Goal: Task Accomplishment & Management: Use online tool/utility

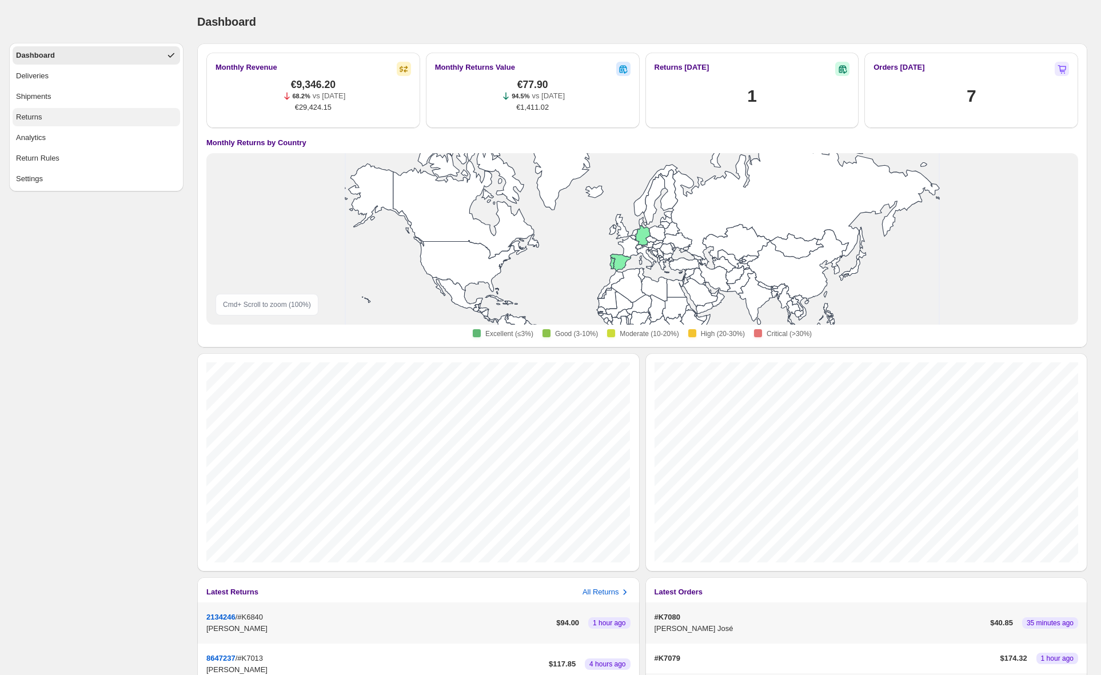
click at [44, 115] on button "Returns" at bounding box center [97, 117] width 168 height 18
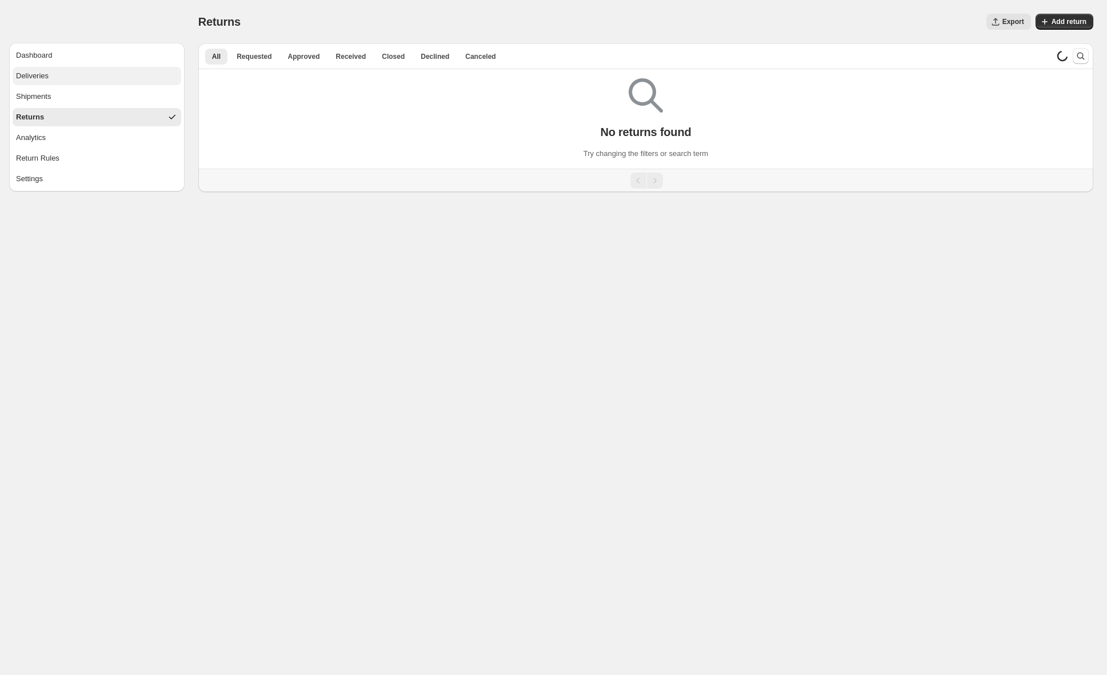
click at [49, 79] on div "Deliveries" at bounding box center [32, 75] width 33 height 11
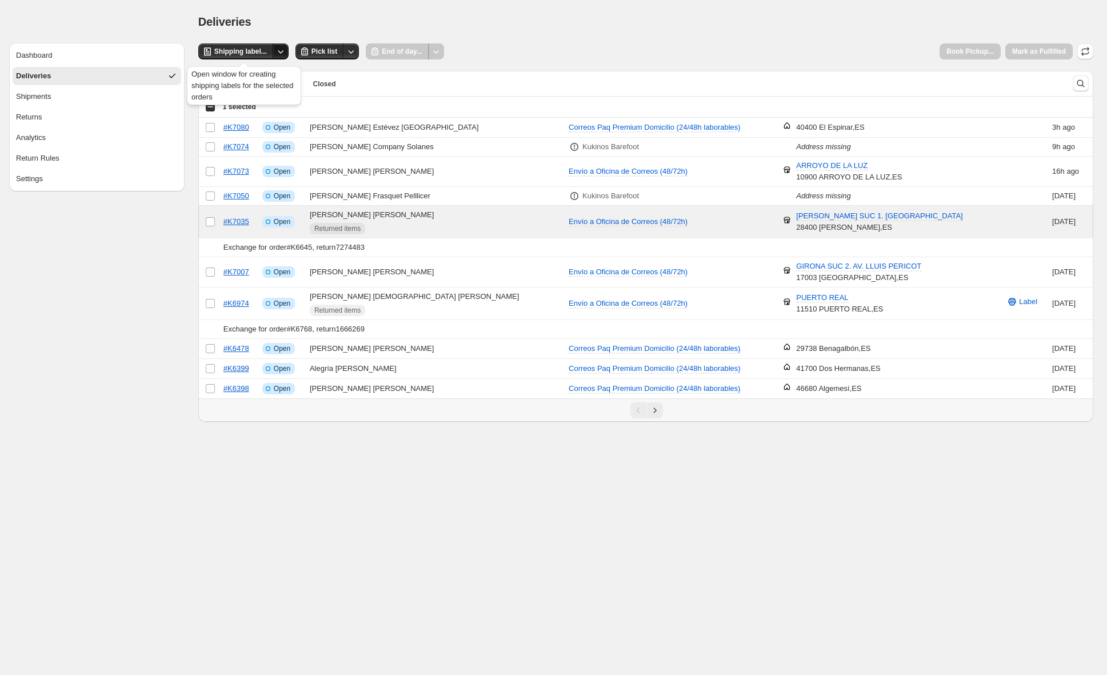
click at [285, 53] on icon "Other actions" at bounding box center [280, 51] width 11 height 11
click at [248, 53] on span "Shipping label..." at bounding box center [240, 51] width 53 height 9
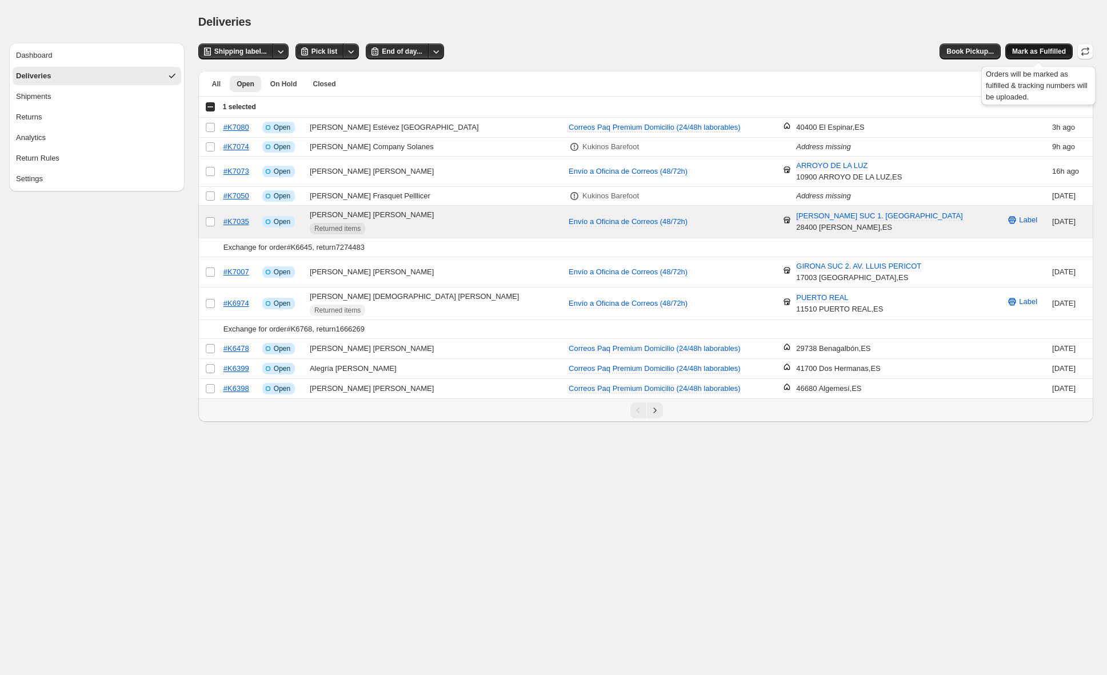
click at [1041, 50] on span "Mark as Fulfilled" at bounding box center [1040, 51] width 54 height 9
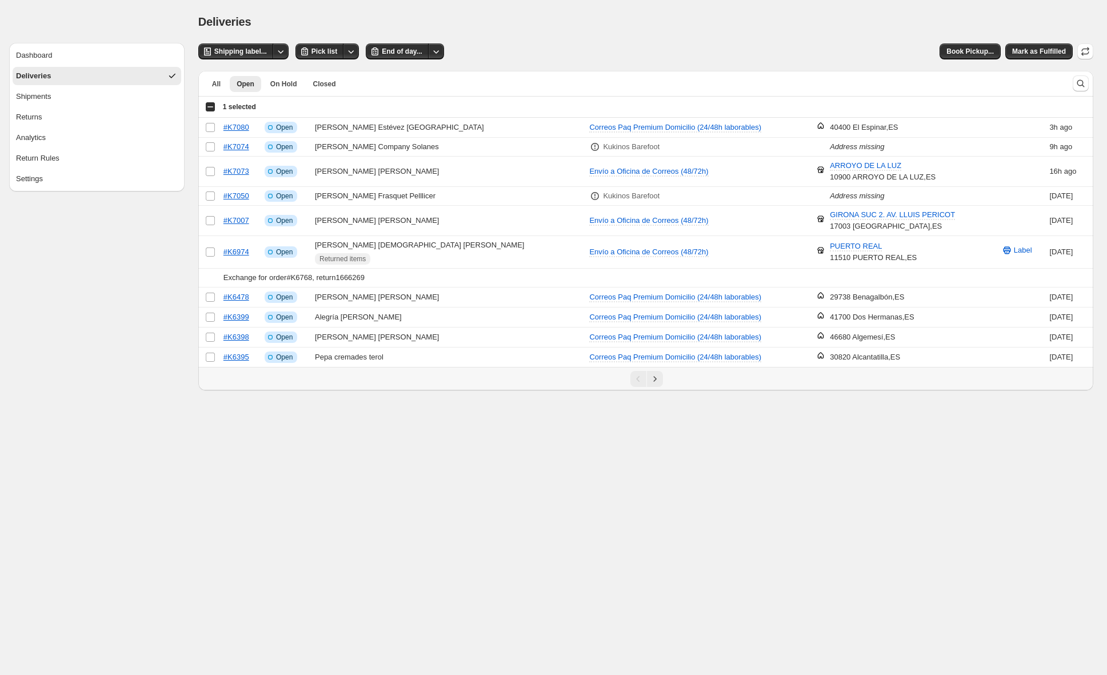
click at [209, 106] on div "Select all 10 orders 1 selected" at bounding box center [230, 107] width 51 height 10
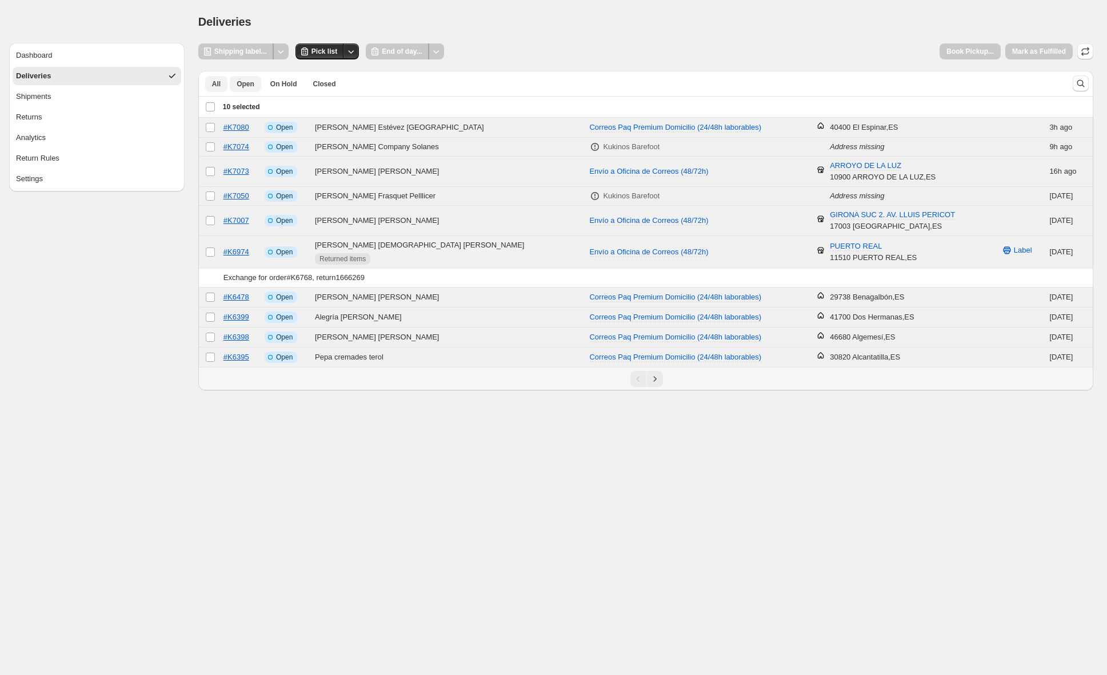
click at [216, 85] on span "All" at bounding box center [216, 83] width 9 height 9
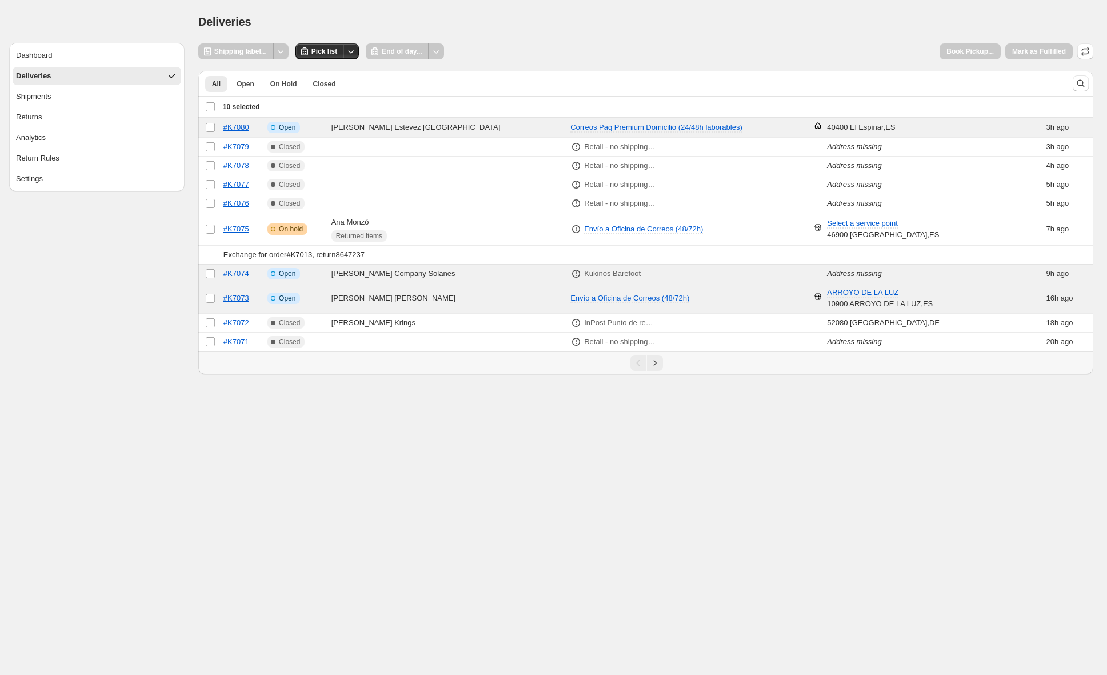
click at [210, 106] on div "Deselect all 10 orders 10 selected" at bounding box center [232, 107] width 55 height 10
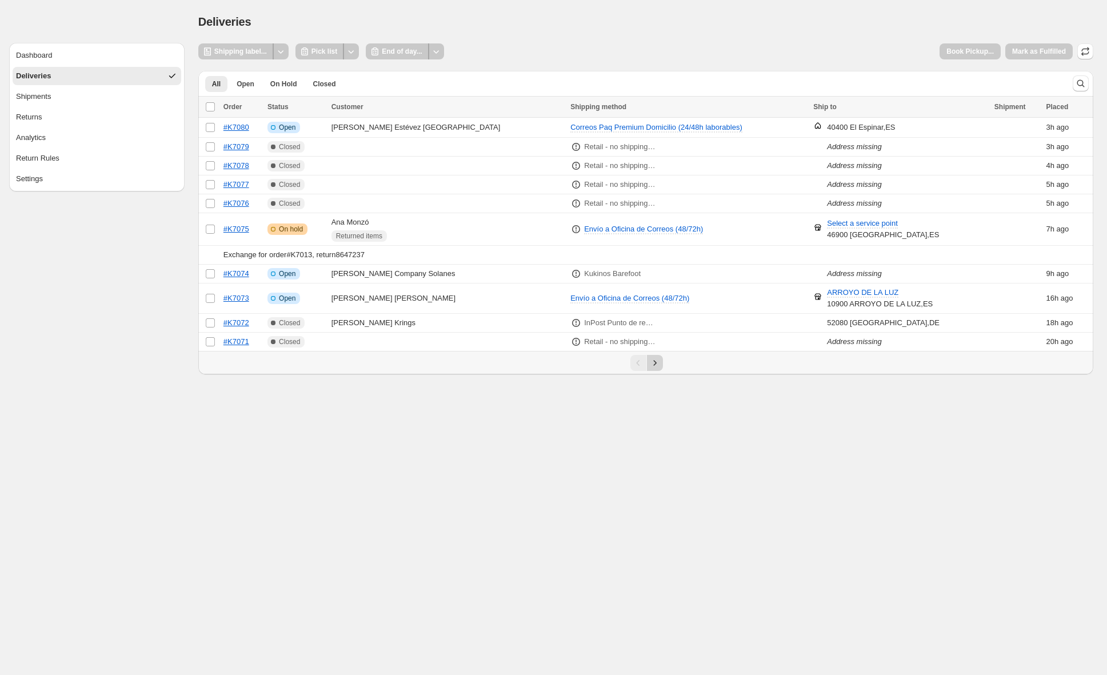
click at [658, 366] on icon "Next" at bounding box center [654, 362] width 11 height 11
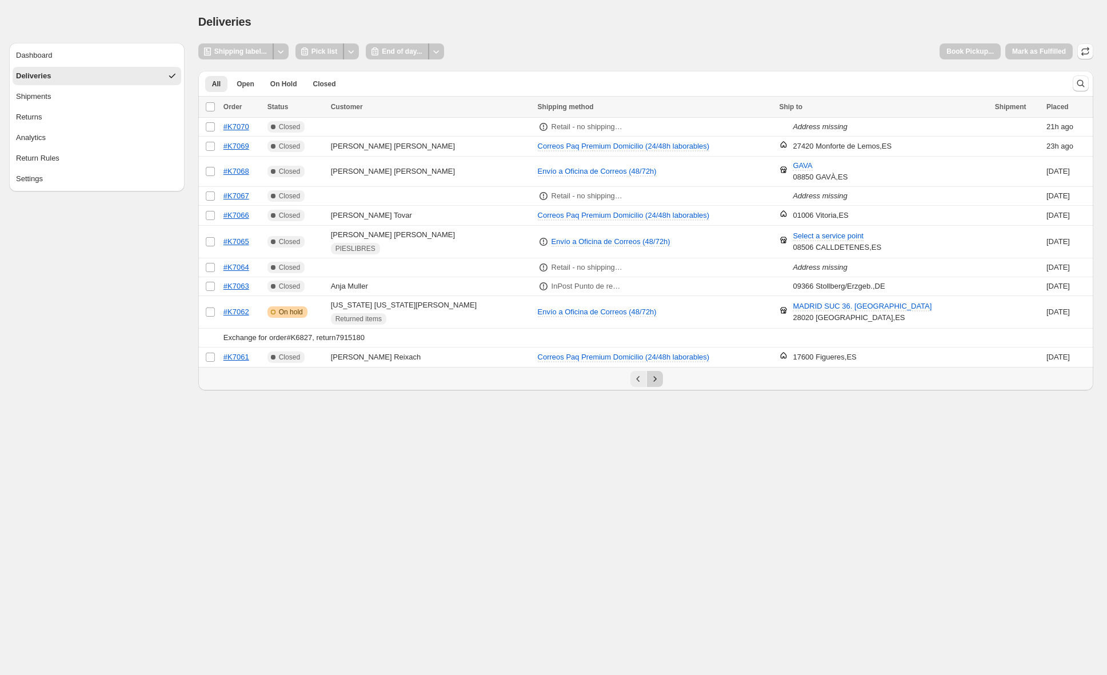
click at [656, 380] on icon "Next" at bounding box center [654, 378] width 11 height 11
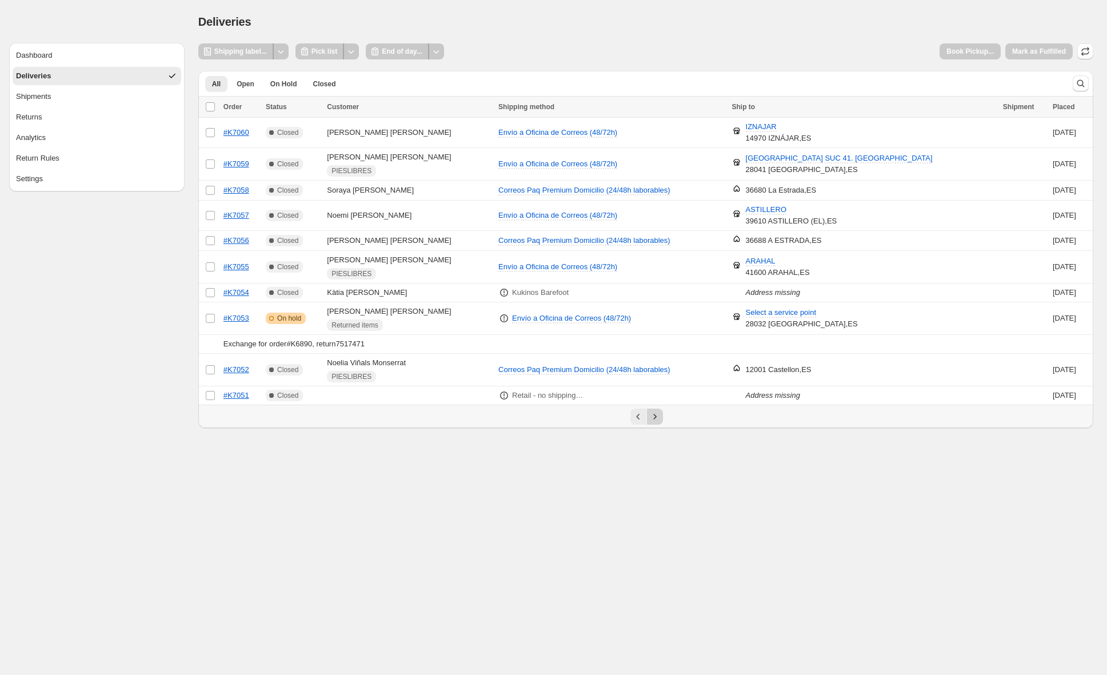
click at [659, 410] on div "Pagination" at bounding box center [645, 416] width 895 height 23
click at [659, 413] on icon "Next" at bounding box center [654, 416] width 11 height 11
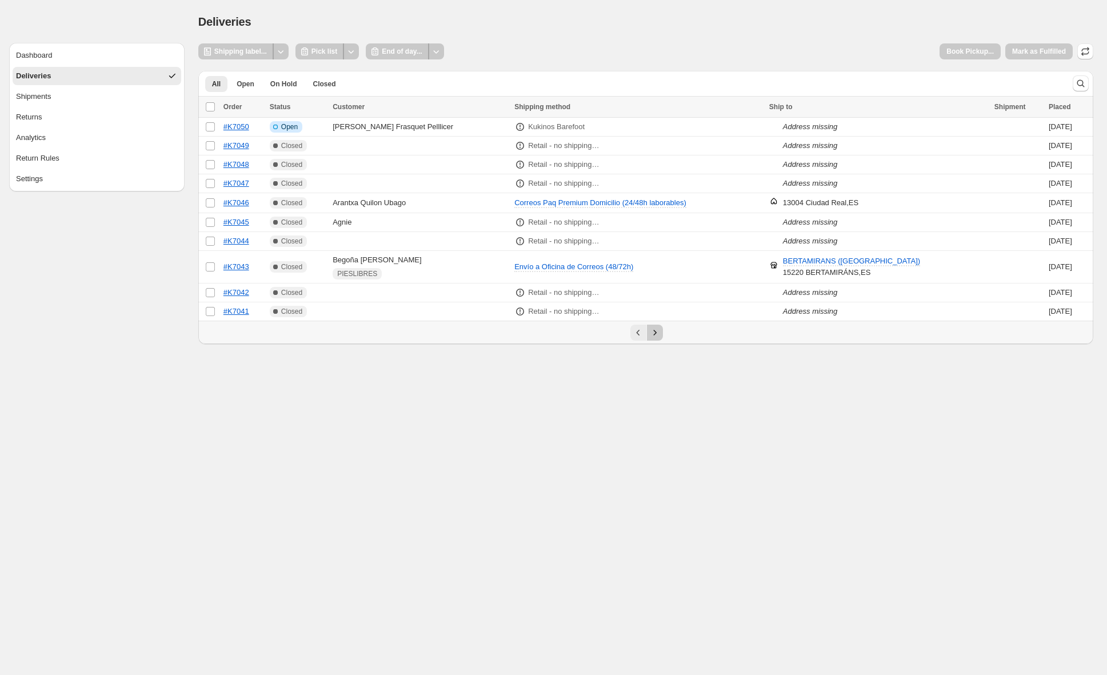
click at [655, 335] on icon "Next" at bounding box center [654, 332] width 11 height 11
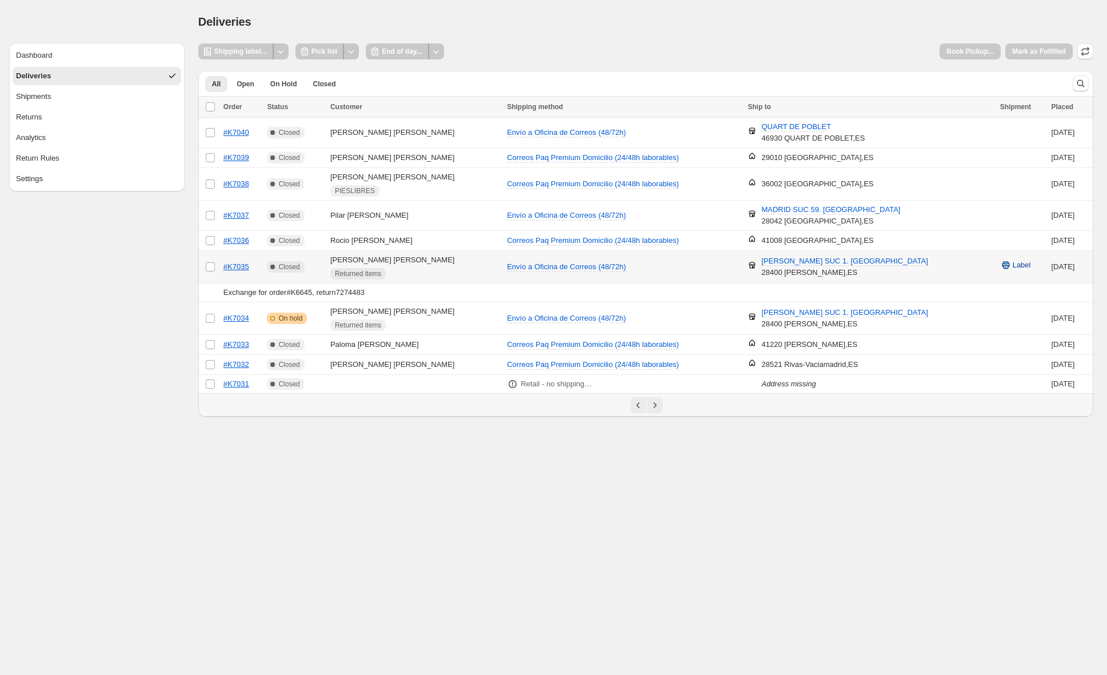
click at [1031, 267] on span "Label" at bounding box center [1022, 265] width 18 height 11
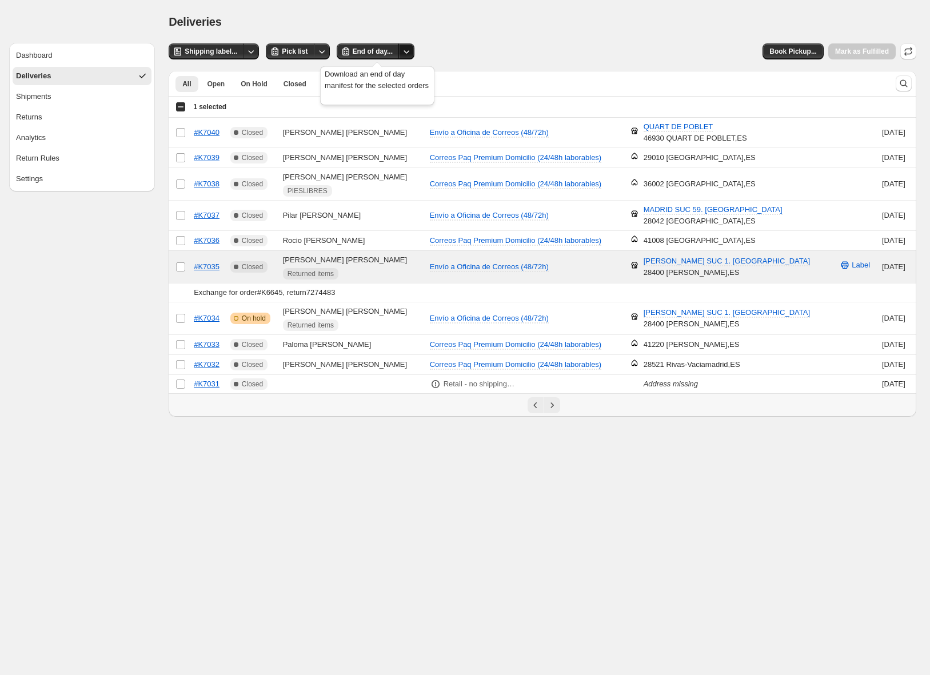
click at [412, 54] on icon "Other actions" at bounding box center [406, 51] width 11 height 11
drag, startPoint x: 477, startPoint y: 52, endPoint x: 444, endPoint y: 53, distance: 33.2
click at [475, 52] on div "Shipping label... Pick list End of day... Book Pickup... [PERSON_NAME] as Fulfi…" at bounding box center [543, 51] width 748 height 16
click at [806, 52] on span "Book Pickup..." at bounding box center [793, 51] width 47 height 9
